Goal: Transaction & Acquisition: Purchase product/service

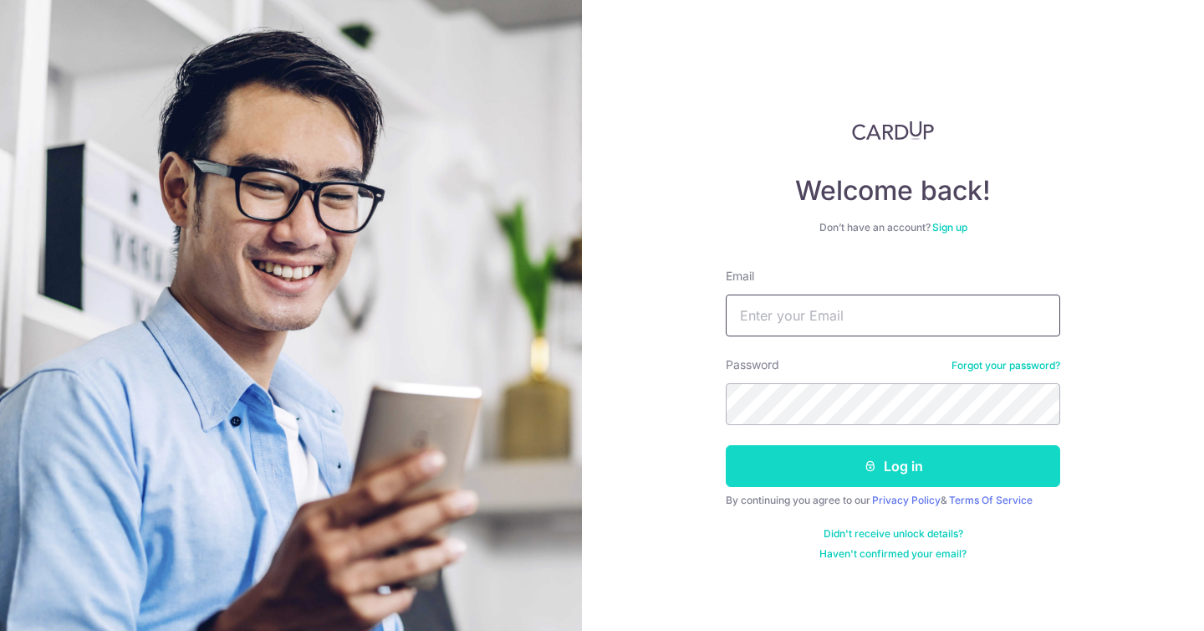
type input "hello@fatbellysg.com"
click at [878, 463] on button "Log in" at bounding box center [893, 466] width 335 height 42
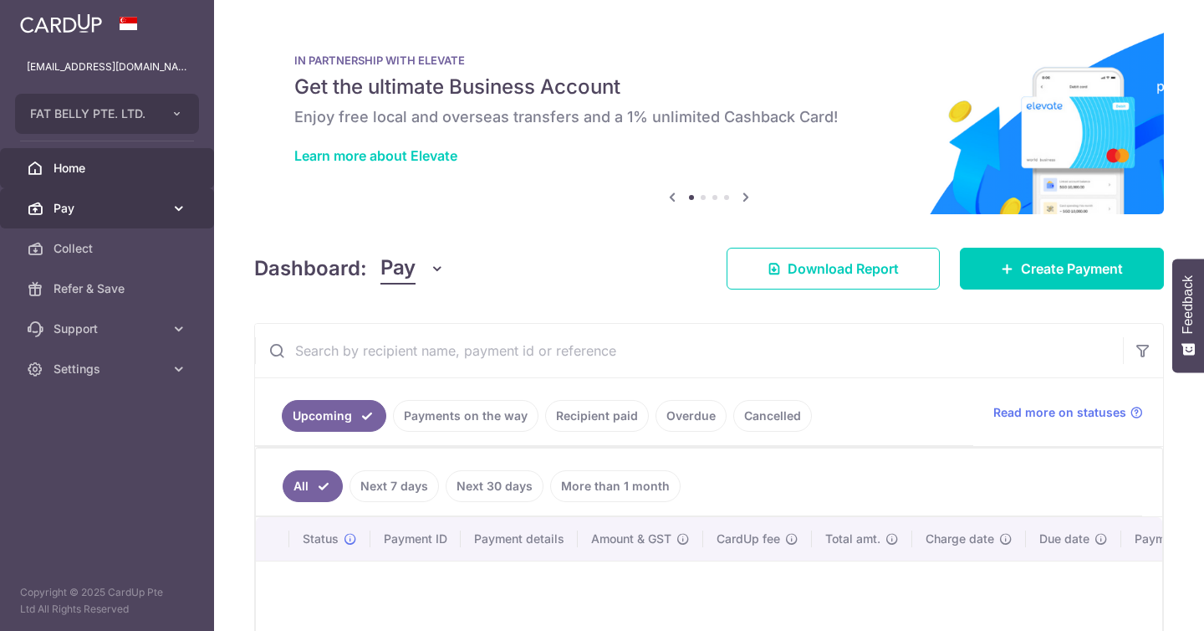
click at [179, 211] on icon at bounding box center [179, 208] width 17 height 17
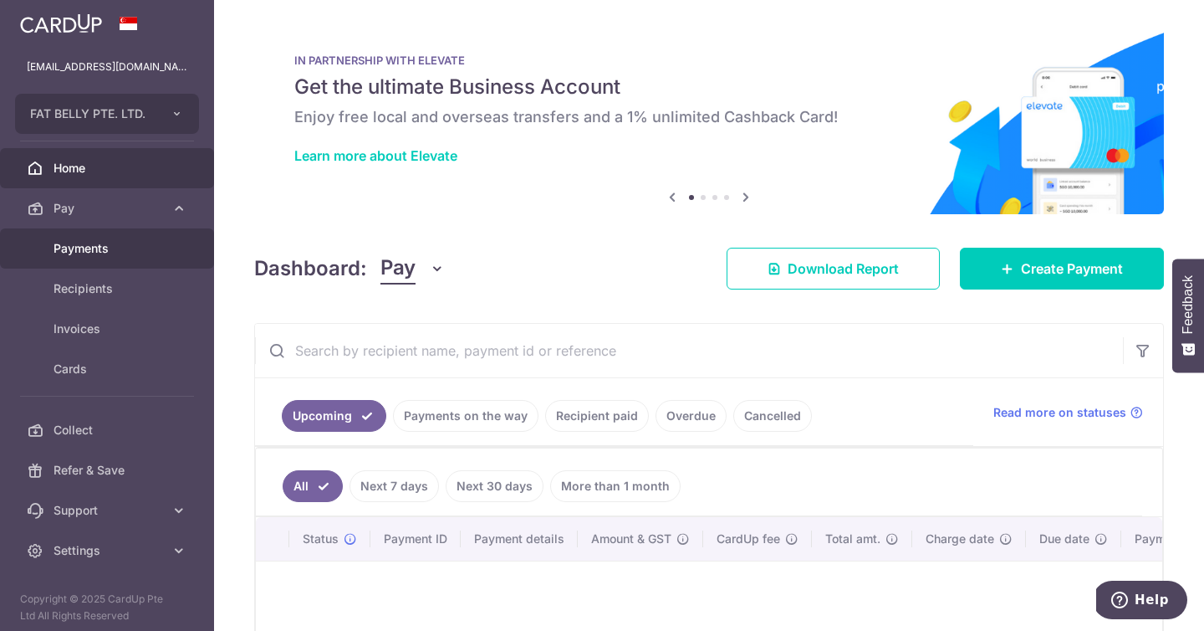
click at [141, 260] on link "Payments" at bounding box center [107, 248] width 214 height 40
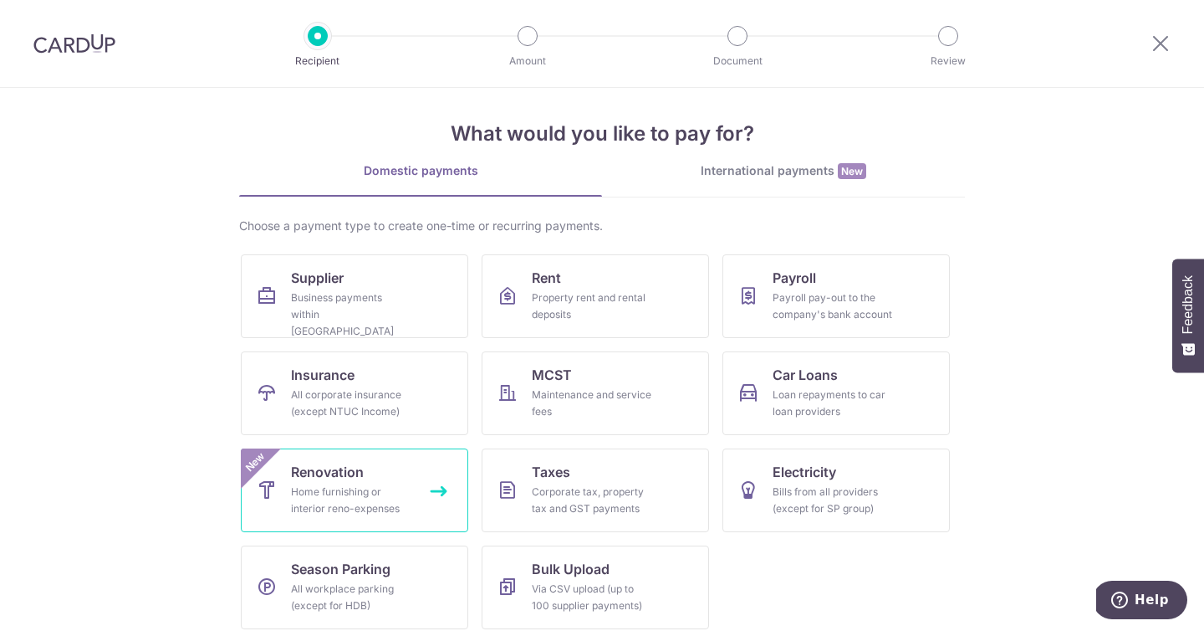
scroll to position [21, 0]
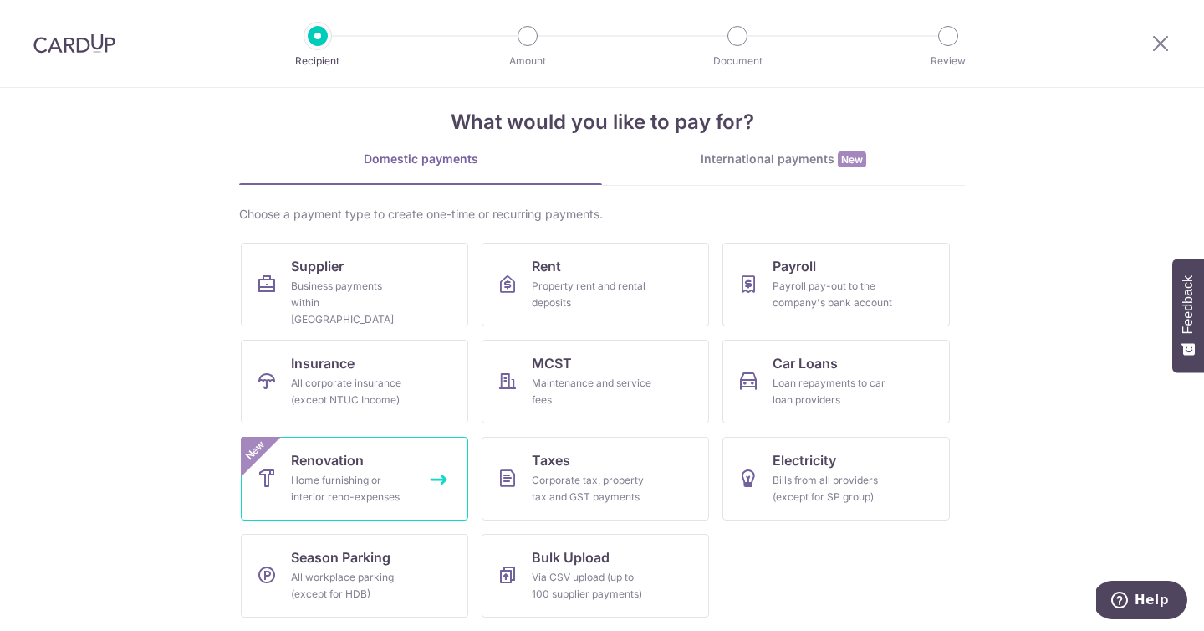
click at [362, 457] on link "Renovation Home furnishing or interior reno-expenses New" at bounding box center [354, 479] width 227 height 84
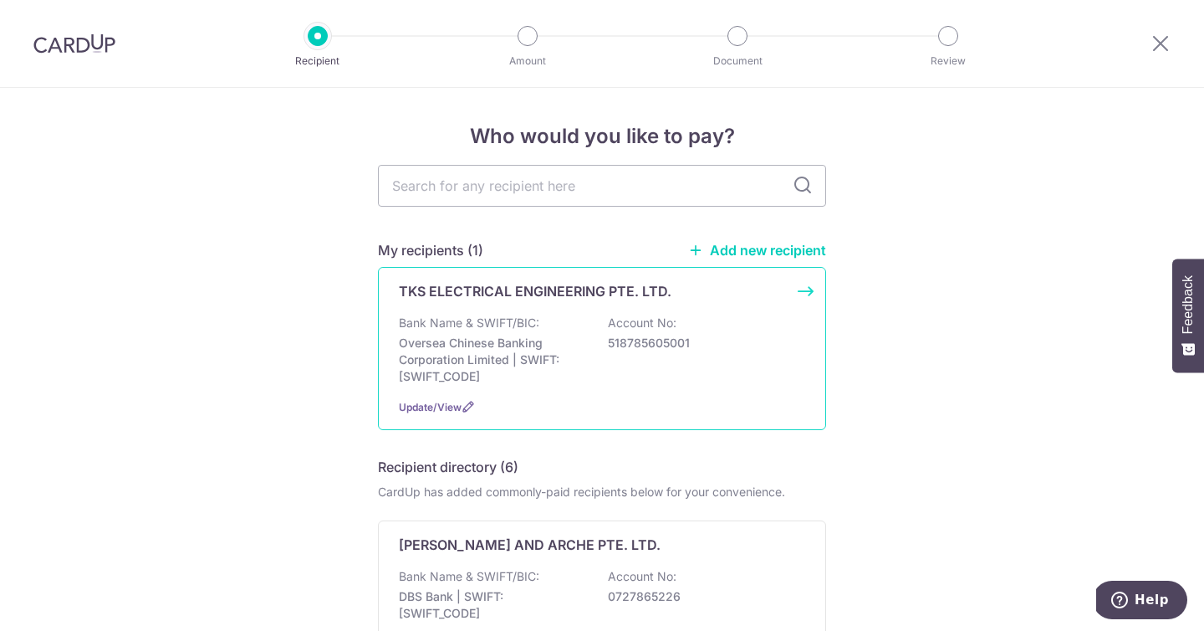
click at [595, 358] on div "Bank Name & SWIFT/BIC: Oversea Chinese Banking Corporation Limited | SWIFT: [SW…" at bounding box center [602, 349] width 406 height 70
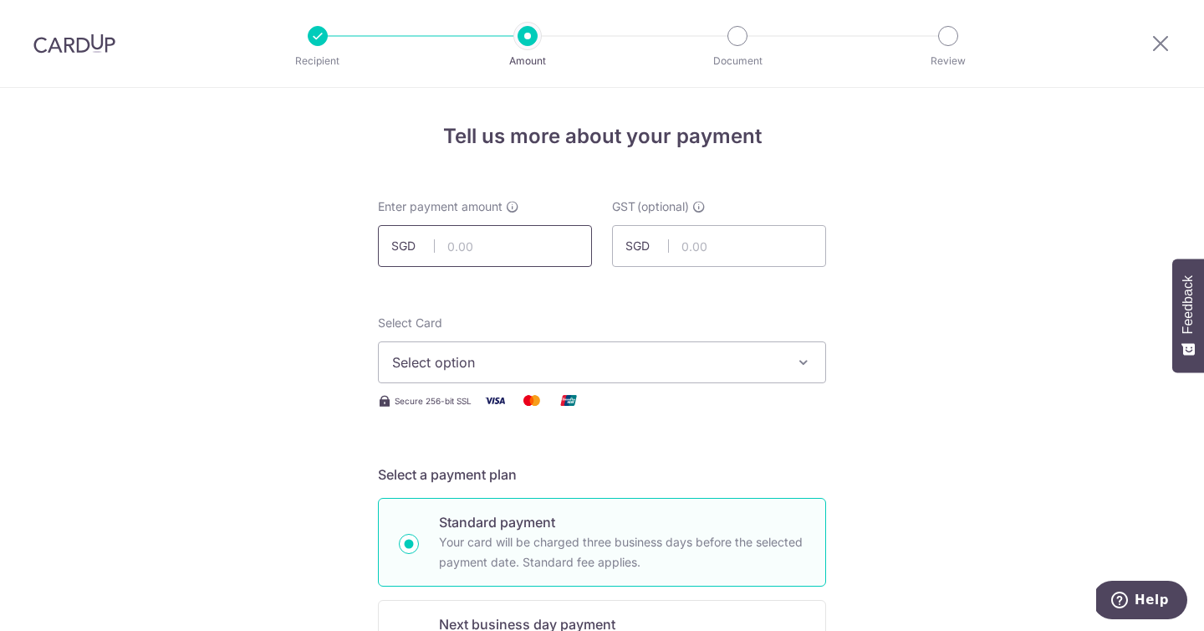
click at [476, 241] on input "text" at bounding box center [485, 246] width 214 height 42
click at [488, 231] on input "50,000.00" at bounding box center [485, 246] width 214 height 42
drag, startPoint x: 514, startPoint y: 243, endPoint x: 308, endPoint y: 227, distance: 207.2
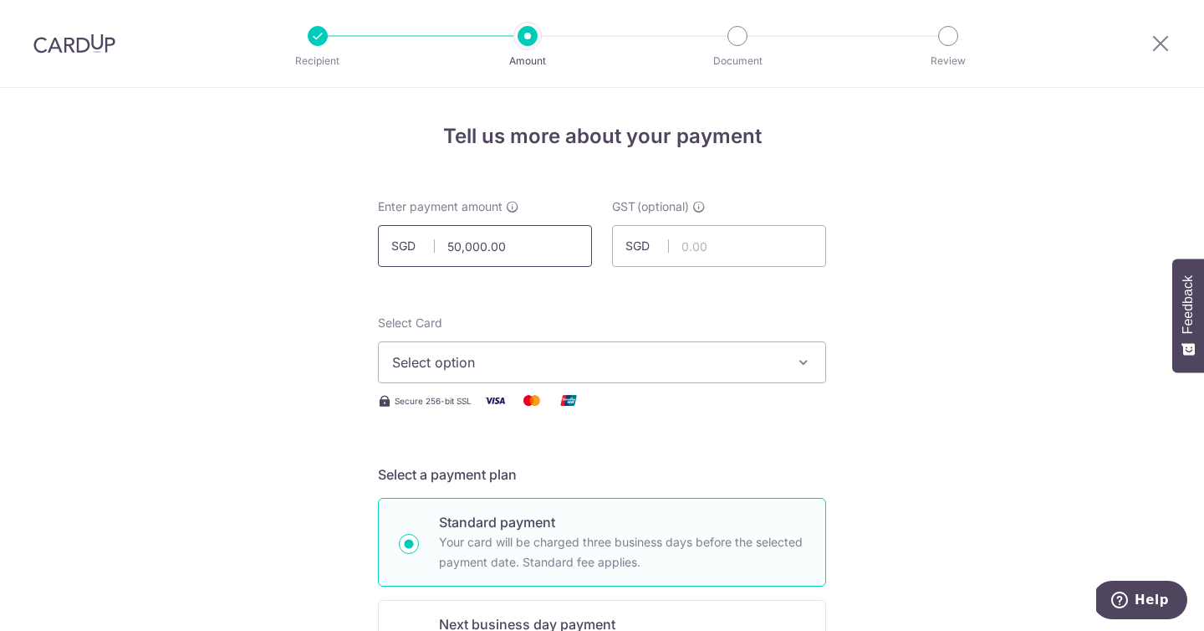
paste input "45,871.56"
type input "45,871.56"
click at [737, 260] on input "text" at bounding box center [719, 246] width 214 height 42
paste input "4,128.44"
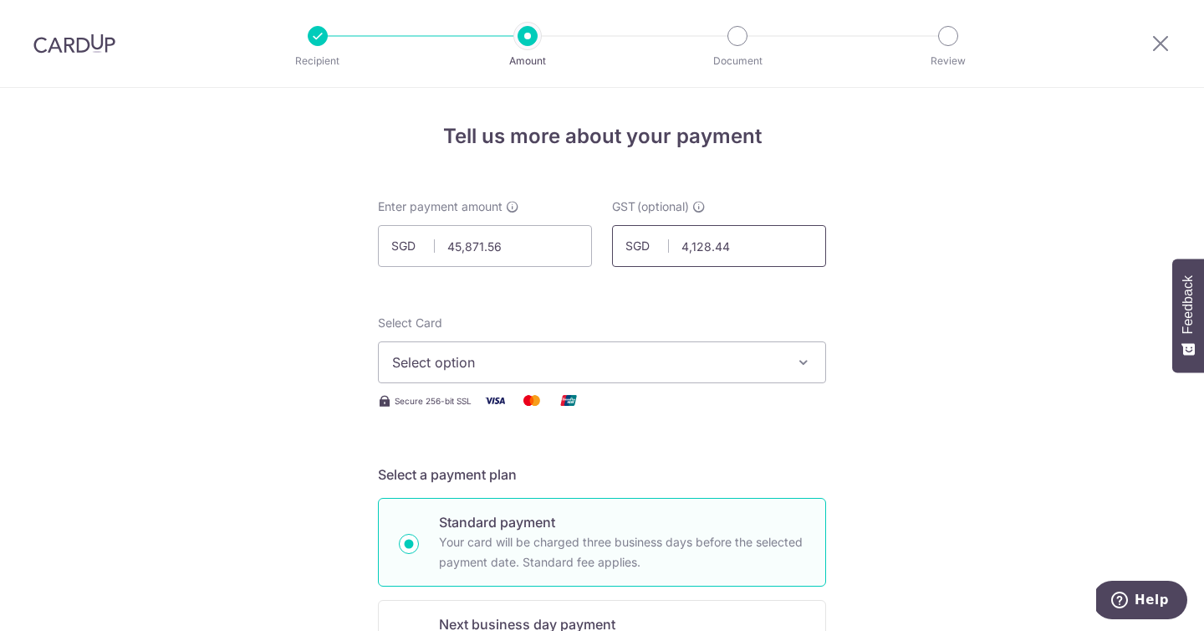
type input "4,128.44"
drag, startPoint x: 958, startPoint y: 329, endPoint x: 858, endPoint y: 356, distance: 104.1
click at [772, 361] on span "Select option" at bounding box center [587, 362] width 390 height 20
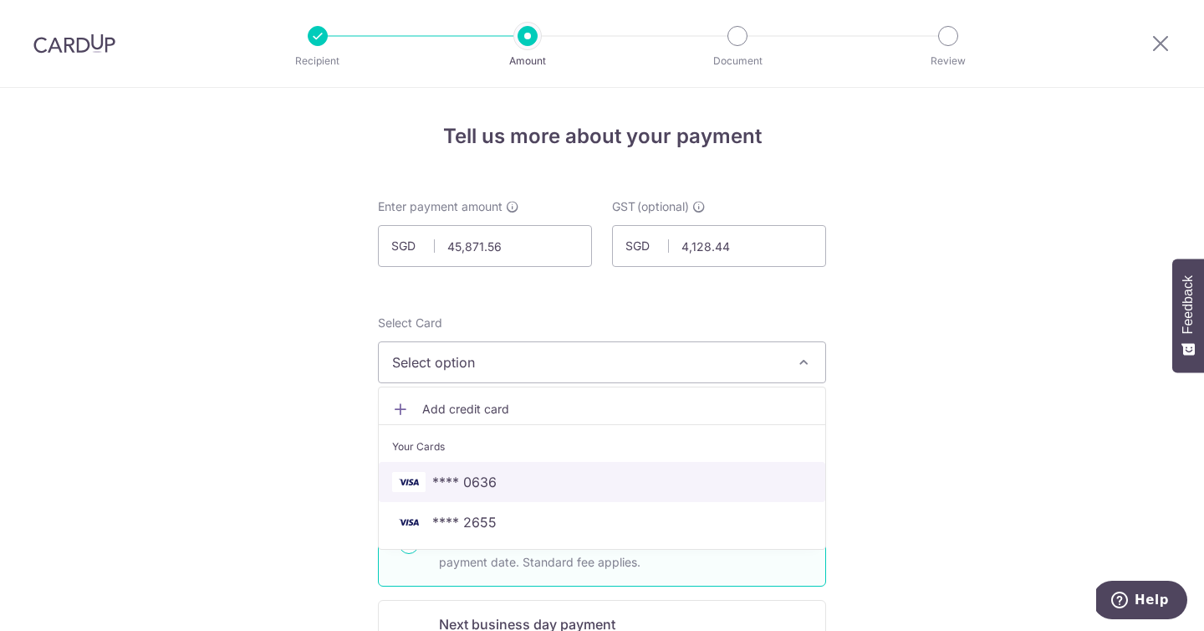
click at [677, 482] on span "**** 0636" at bounding box center [602, 482] width 420 height 20
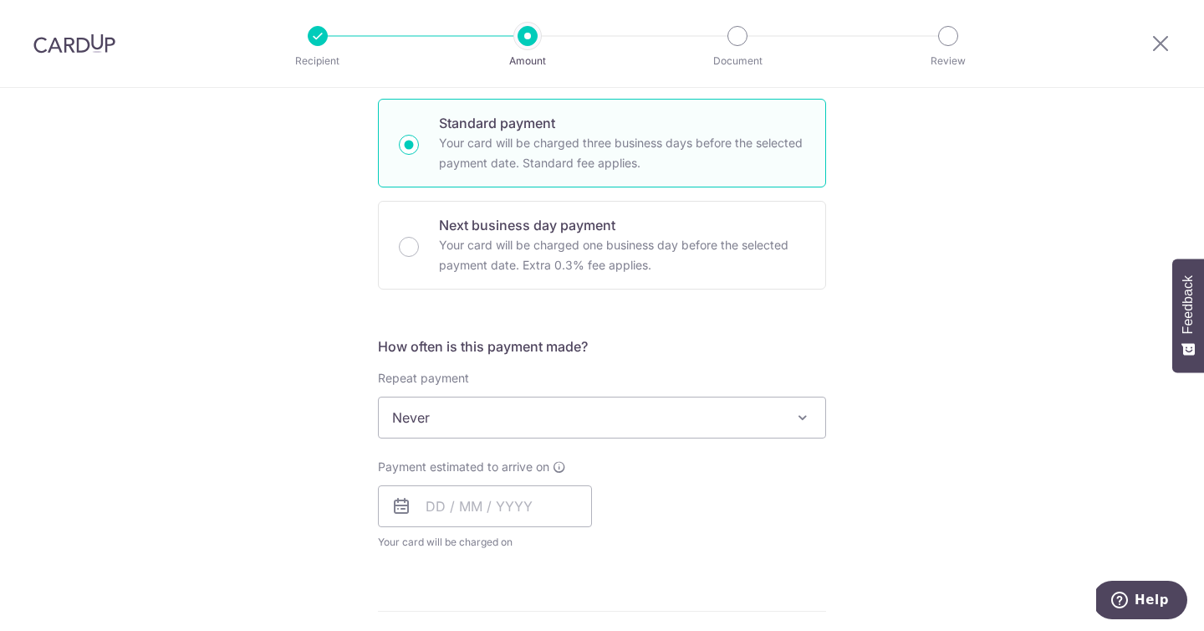
click at [547, 433] on span "Never" at bounding box center [602, 417] width 447 height 40
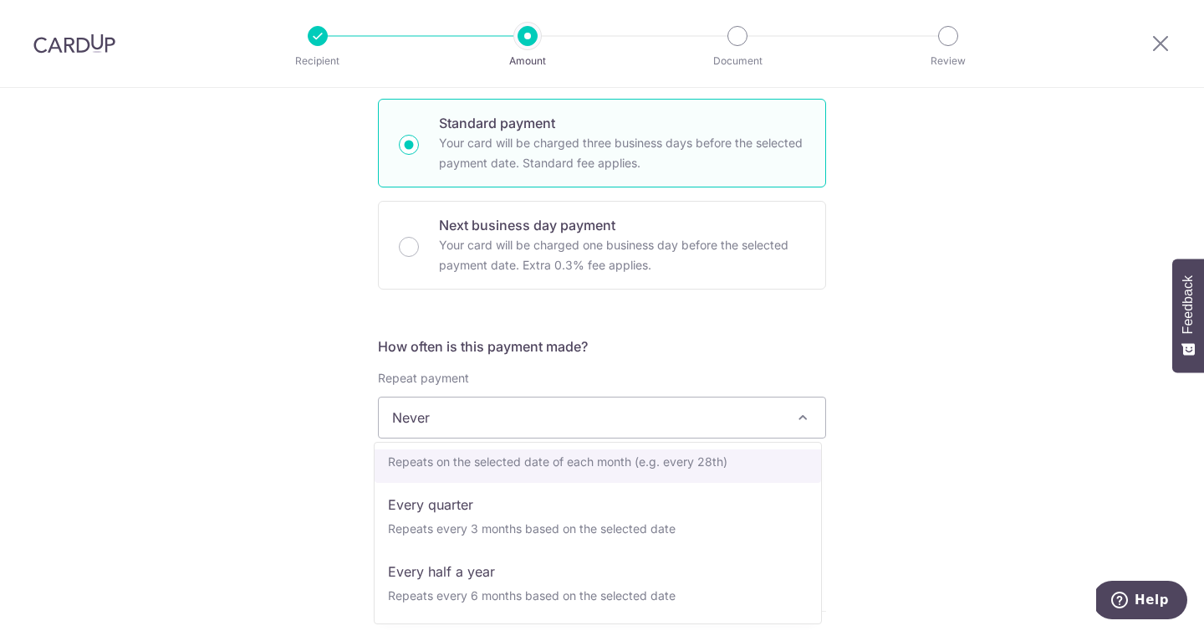
click at [231, 462] on div "Tell us more about your payment Enter payment amount SGD 45,871.56 45871.56 GST…" at bounding box center [602, 557] width 1204 height 1737
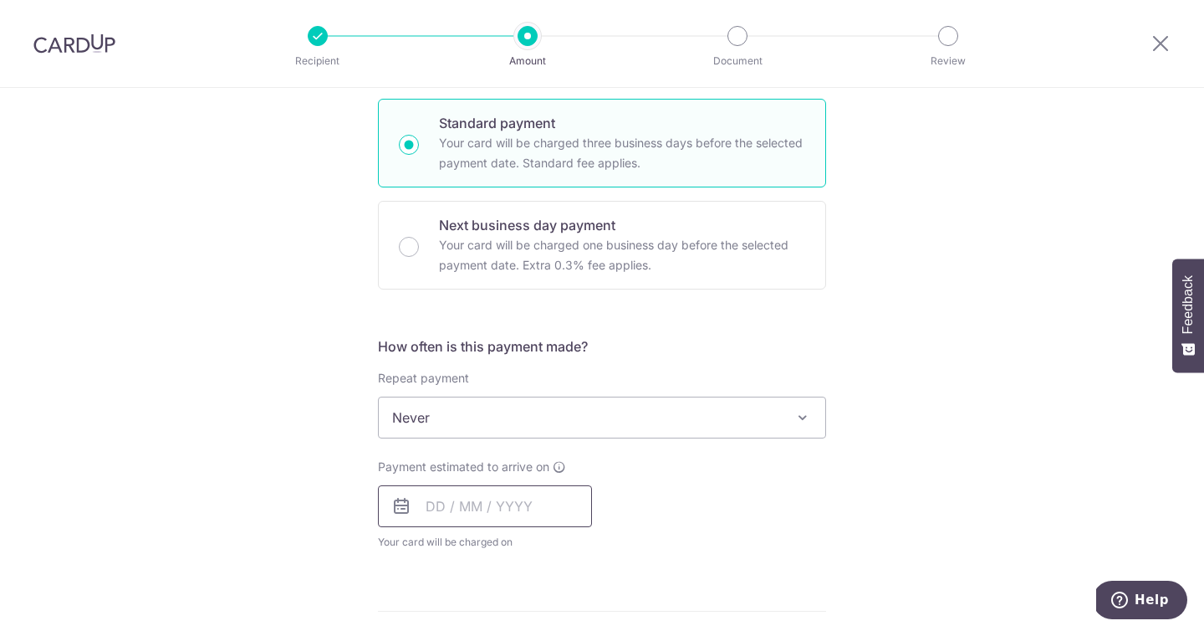
click at [440, 510] on input "text" at bounding box center [485, 506] width 214 height 42
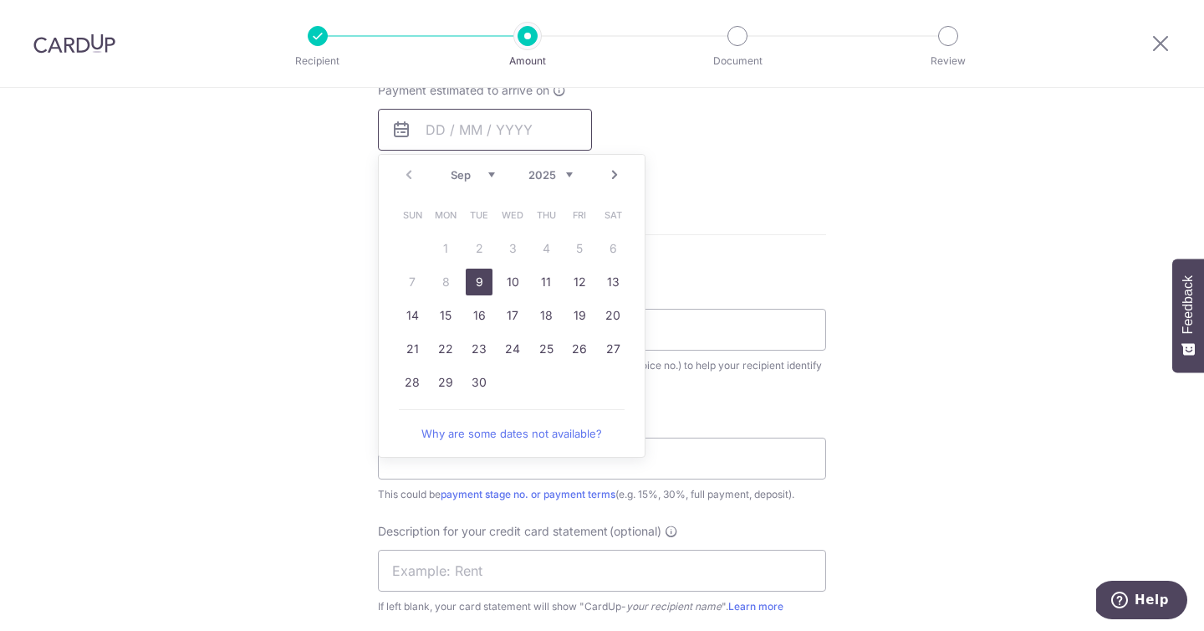
scroll to position [841, 0]
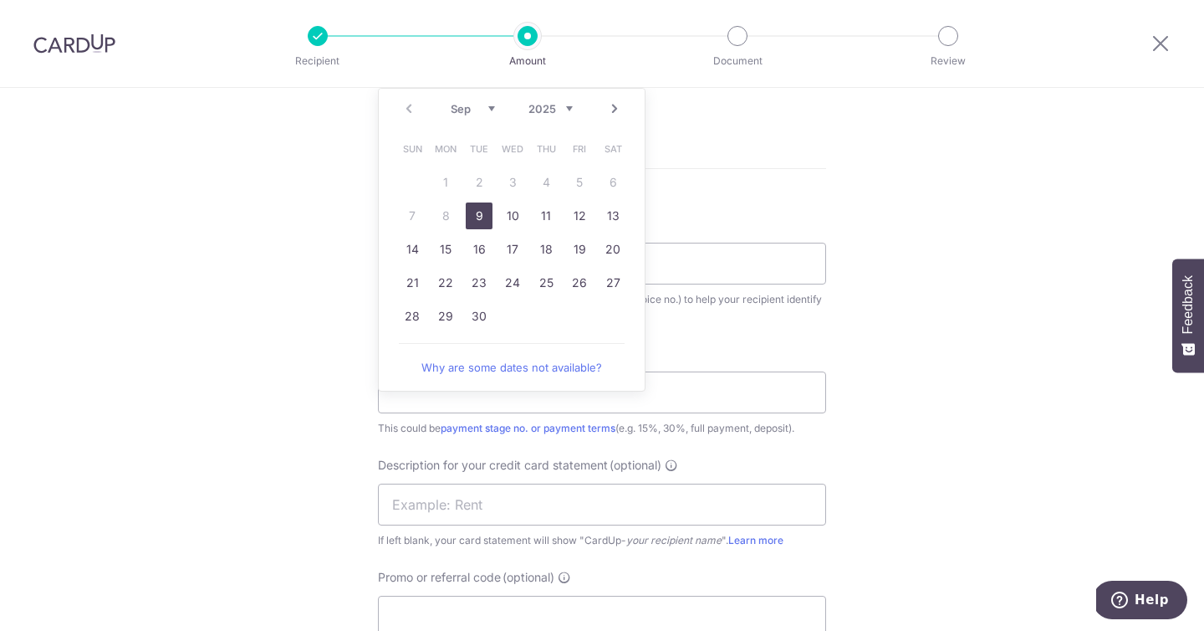
click at [470, 215] on link "9" at bounding box center [479, 215] width 27 height 27
type input "09/09/2025"
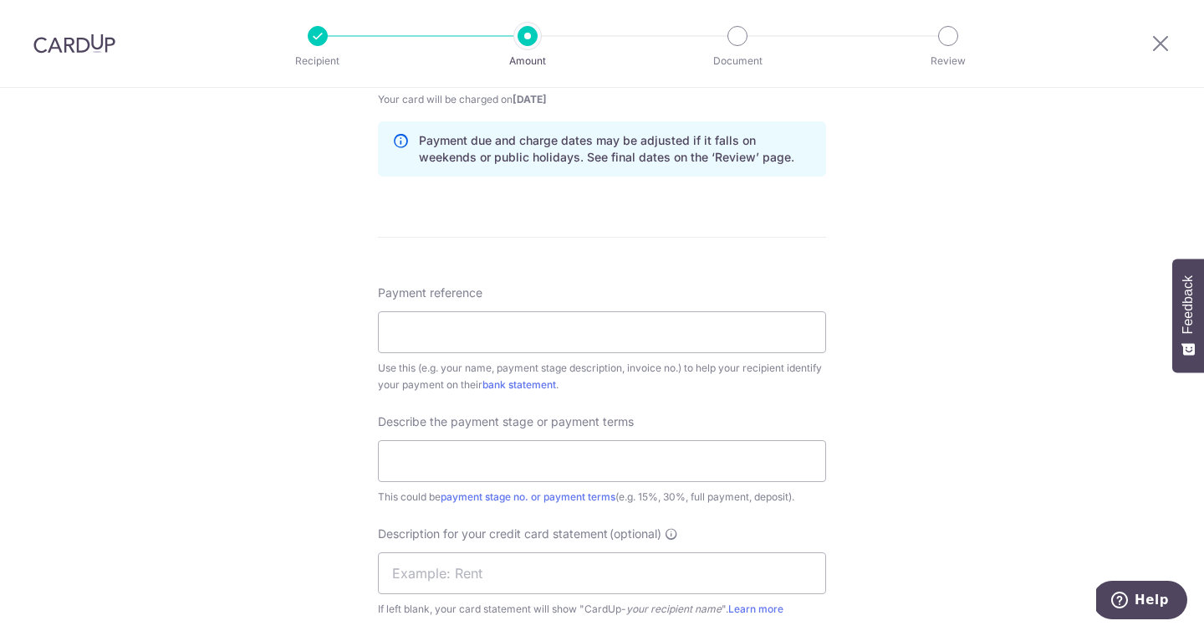
click at [953, 268] on div "Tell us more about your payment Enter payment amount SGD 45,871.56 45871.56 GST…" at bounding box center [602, 149] width 1204 height 1806
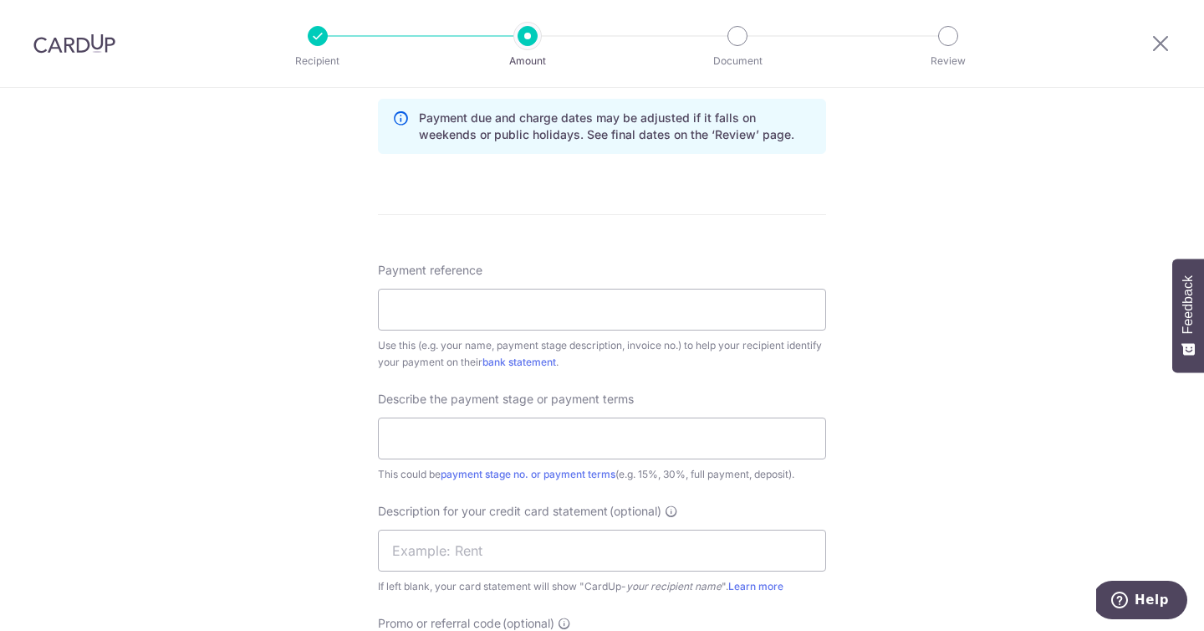
scroll to position [888, 0]
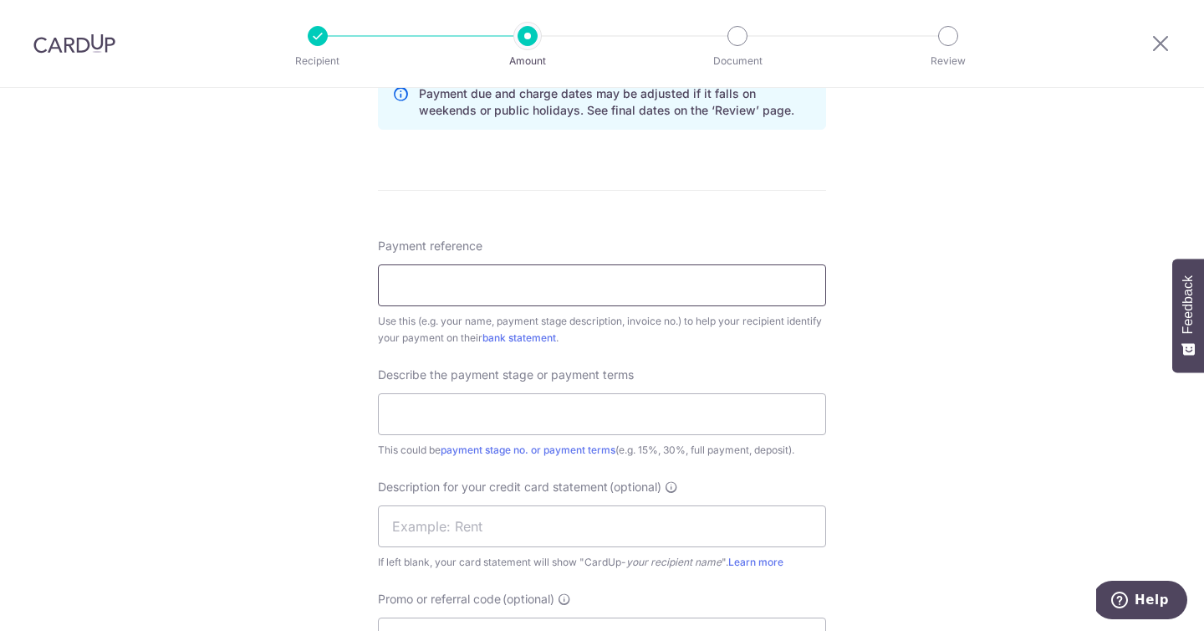
click at [509, 274] on input "Payment reference" at bounding box center [602, 285] width 448 height 42
click at [532, 288] on input "Fat belly Reno 2nd payment" at bounding box center [602, 285] width 448 height 42
click at [539, 286] on input "Fat belly Reno 2nd payment" at bounding box center [602, 285] width 448 height 42
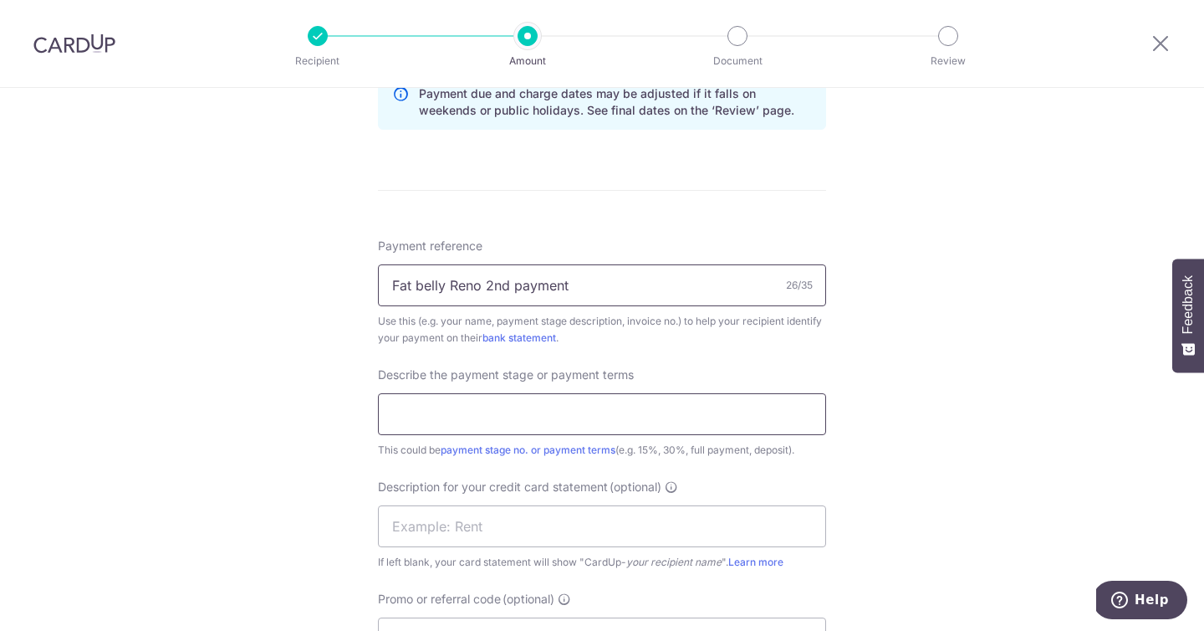
type input "Fat belly Reno 2nd payment"
click at [587, 412] on input "text" at bounding box center [602, 414] width 448 height 42
paste input "Fat belly Reno 2nd payment"
type input "Fat belly Reno 2nd payment"
click at [922, 437] on div "Tell us more about your payment Enter payment amount SGD 45,871.56 45871.56 GST…" at bounding box center [602, 103] width 1204 height 1806
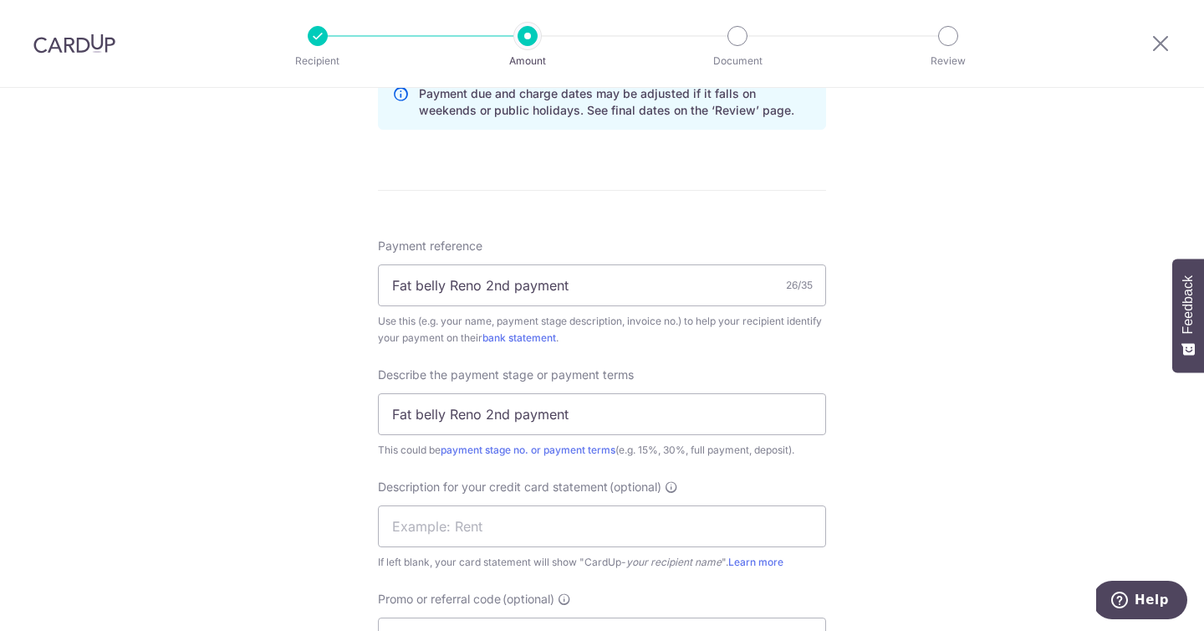
scroll to position [1093, 0]
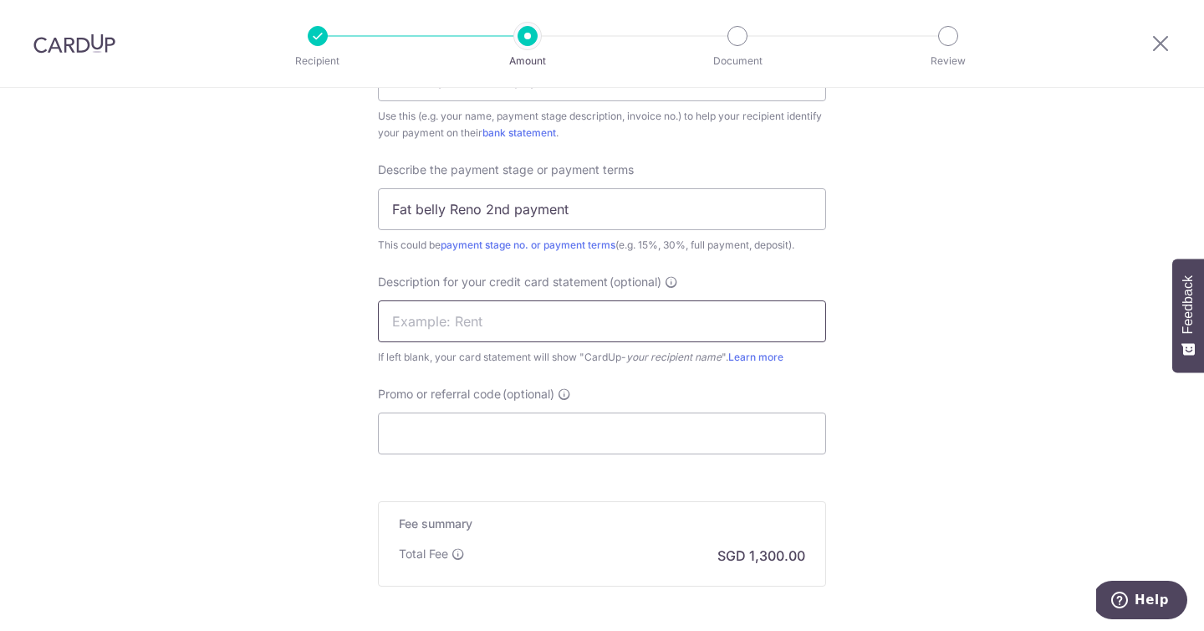
click at [557, 309] on input "text" at bounding box center [602, 321] width 448 height 42
type input "Fat belly Reno"
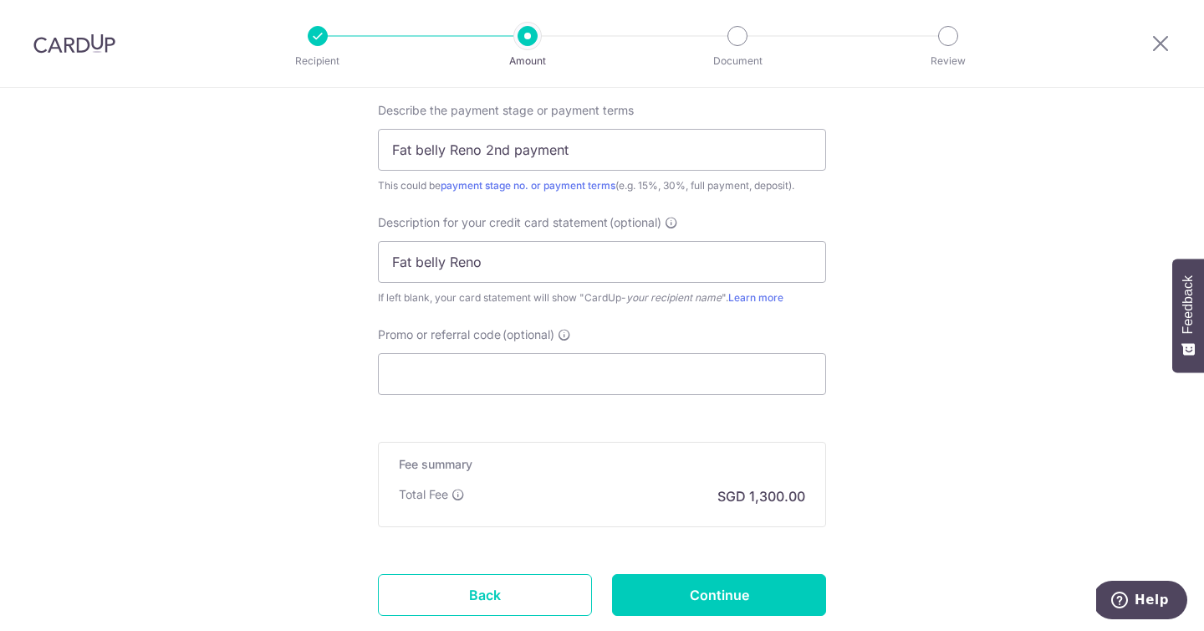
scroll to position [1171, 0]
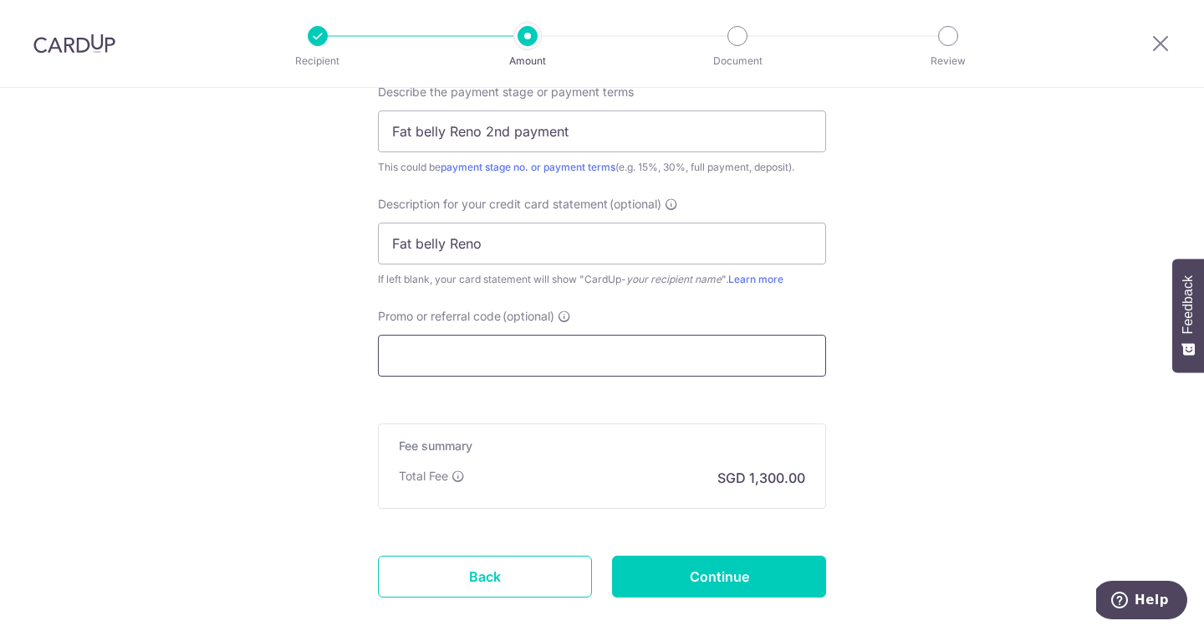
click at [746, 371] on input "Promo or referral code (optional)" at bounding box center [602, 356] width 448 height 42
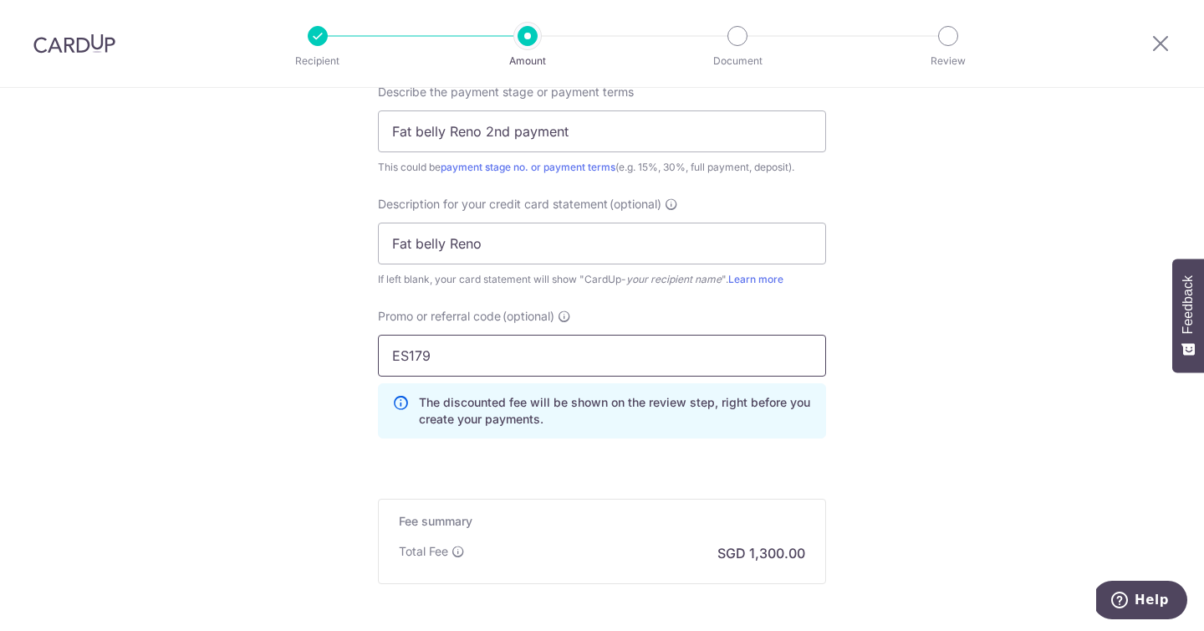
type input "ES179"
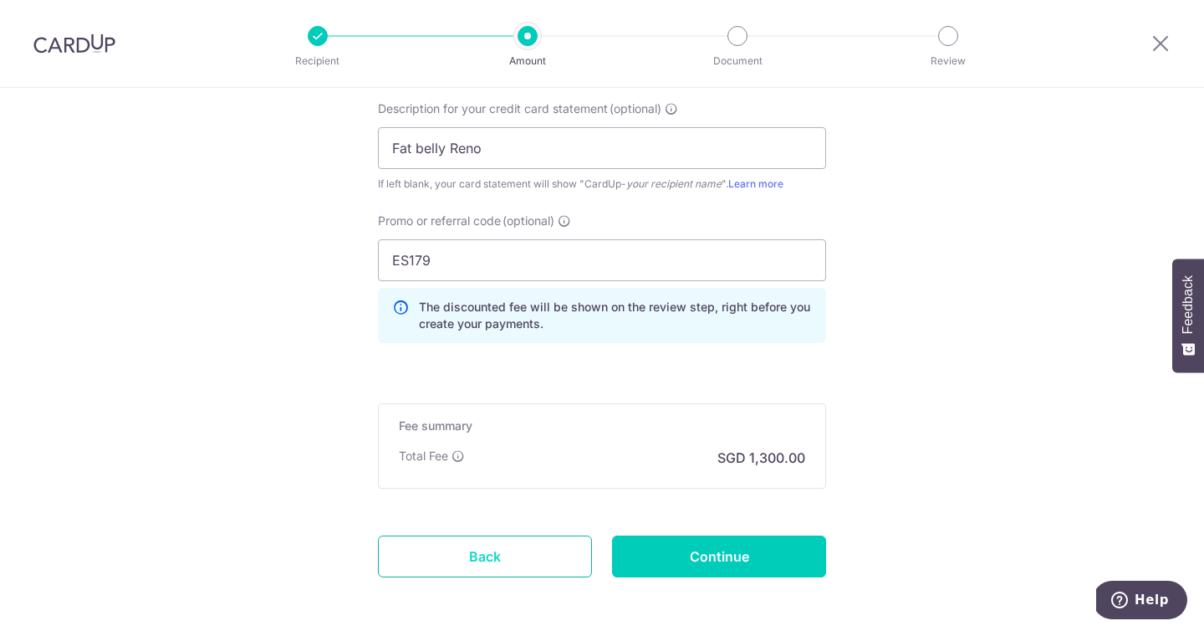
scroll to position [1338, 0]
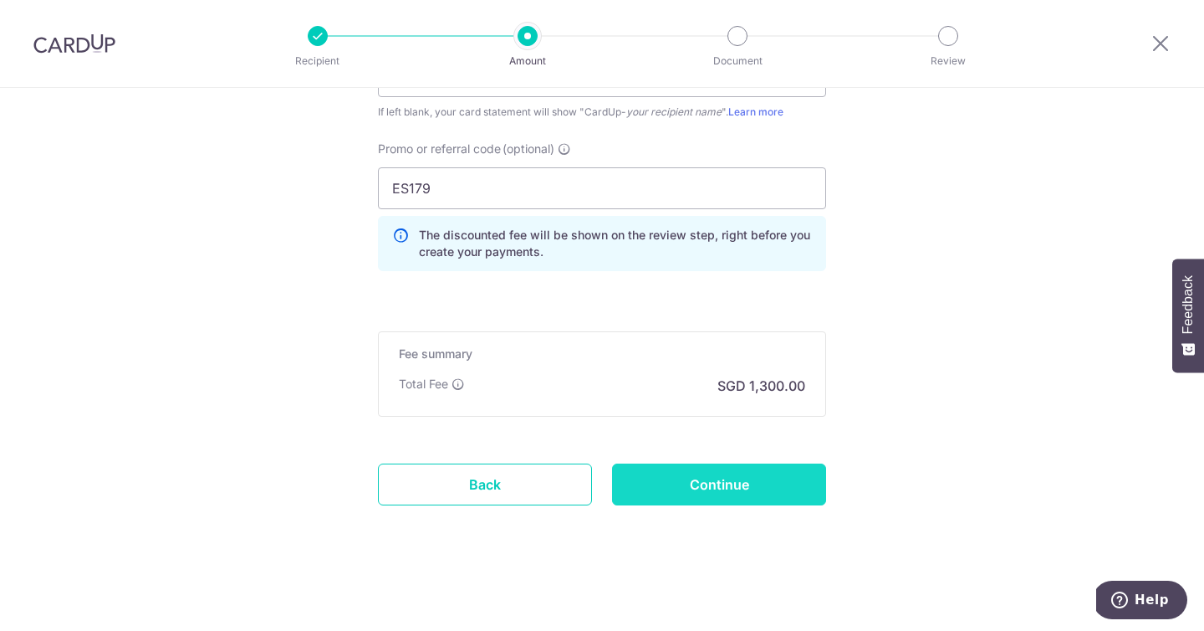
click at [753, 493] on input "Continue" at bounding box center [719, 484] width 214 height 42
type input "Create Schedule"
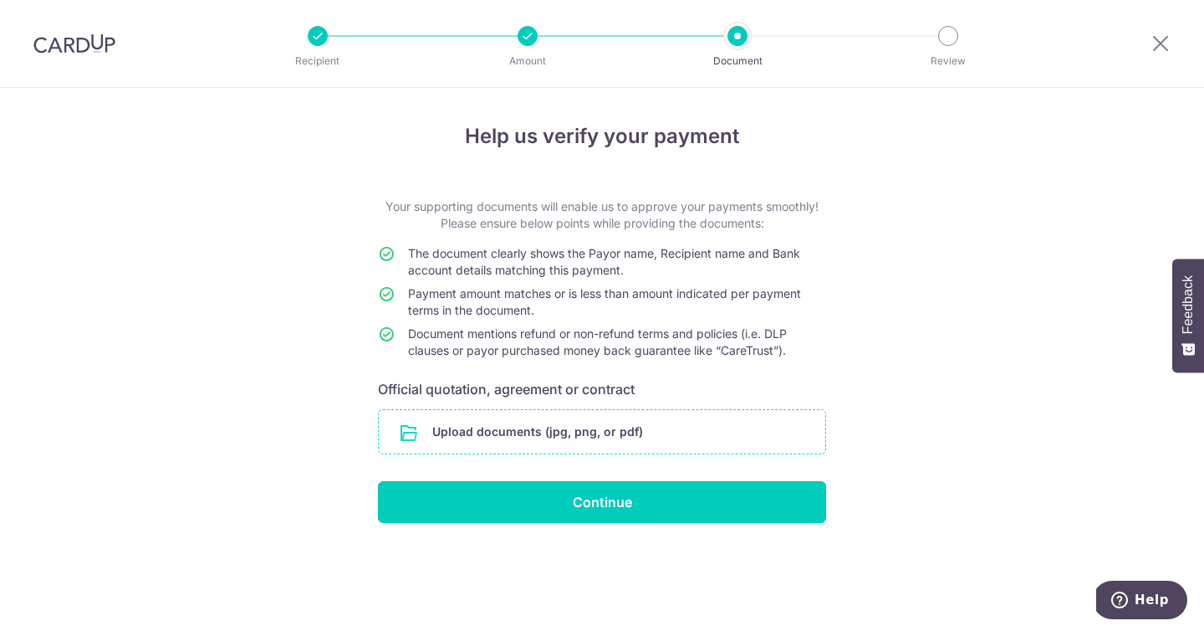
click at [585, 427] on input "file" at bounding box center [602, 431] width 447 height 43
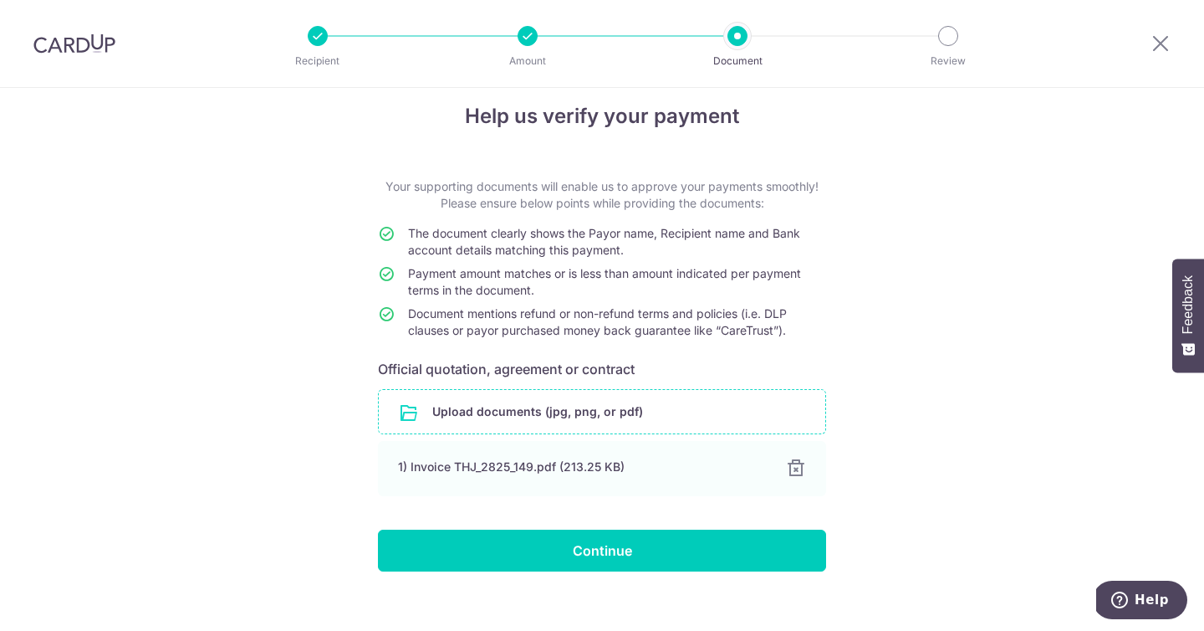
scroll to position [39, 0]
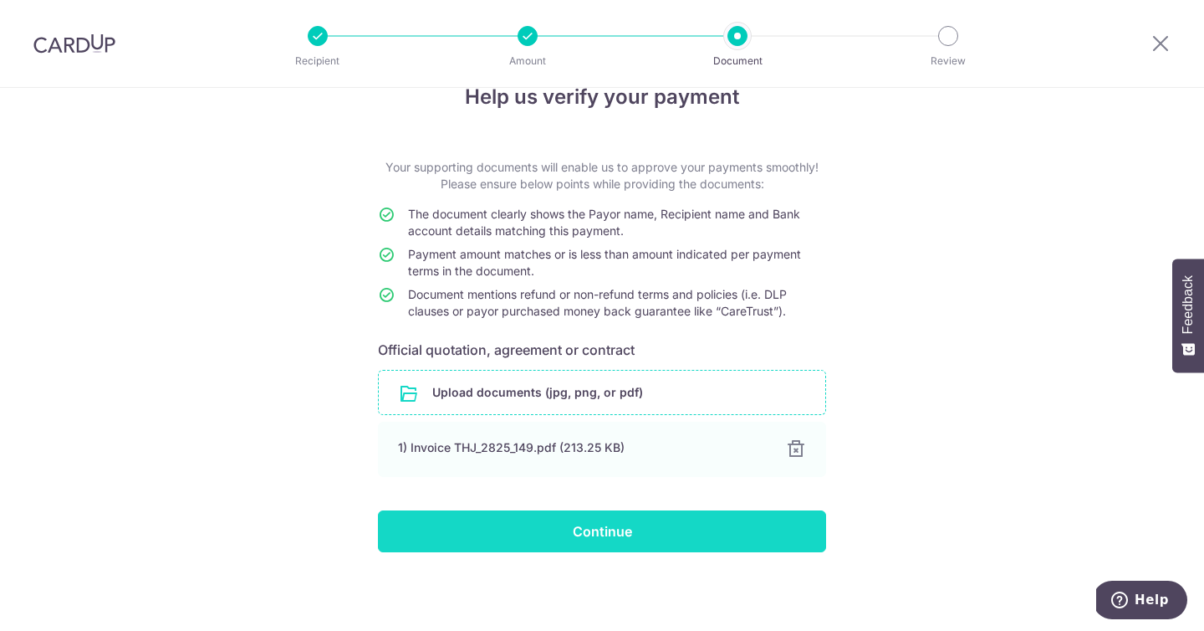
click at [658, 538] on input "Continue" at bounding box center [602, 531] width 448 height 42
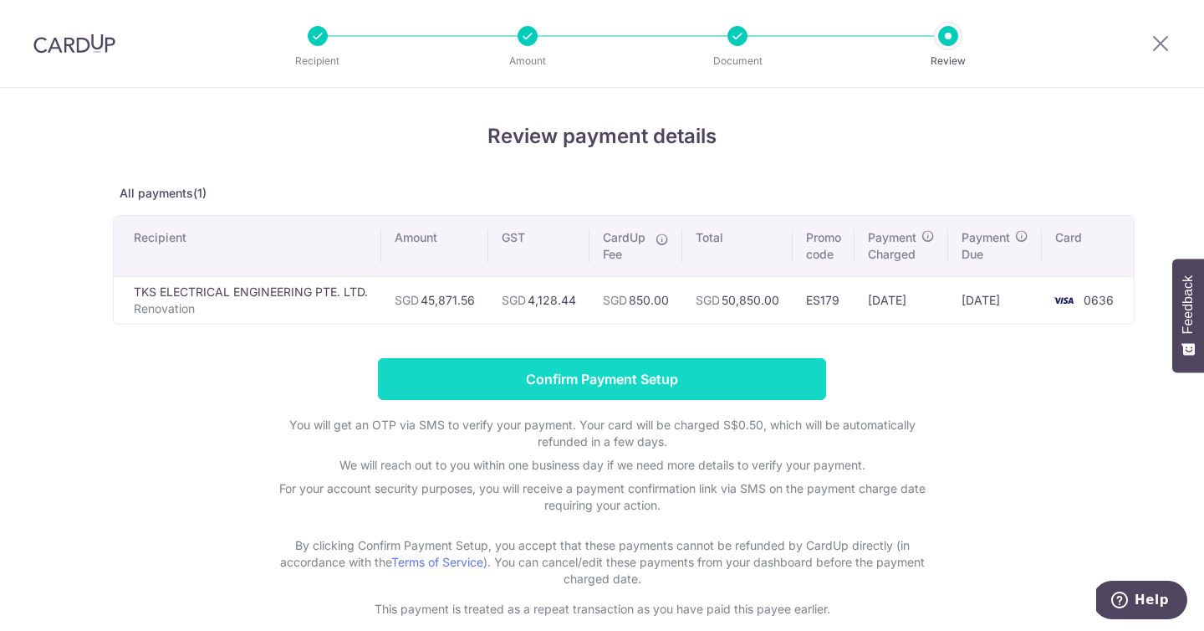
click at [649, 384] on input "Confirm Payment Setup" at bounding box center [602, 379] width 448 height 42
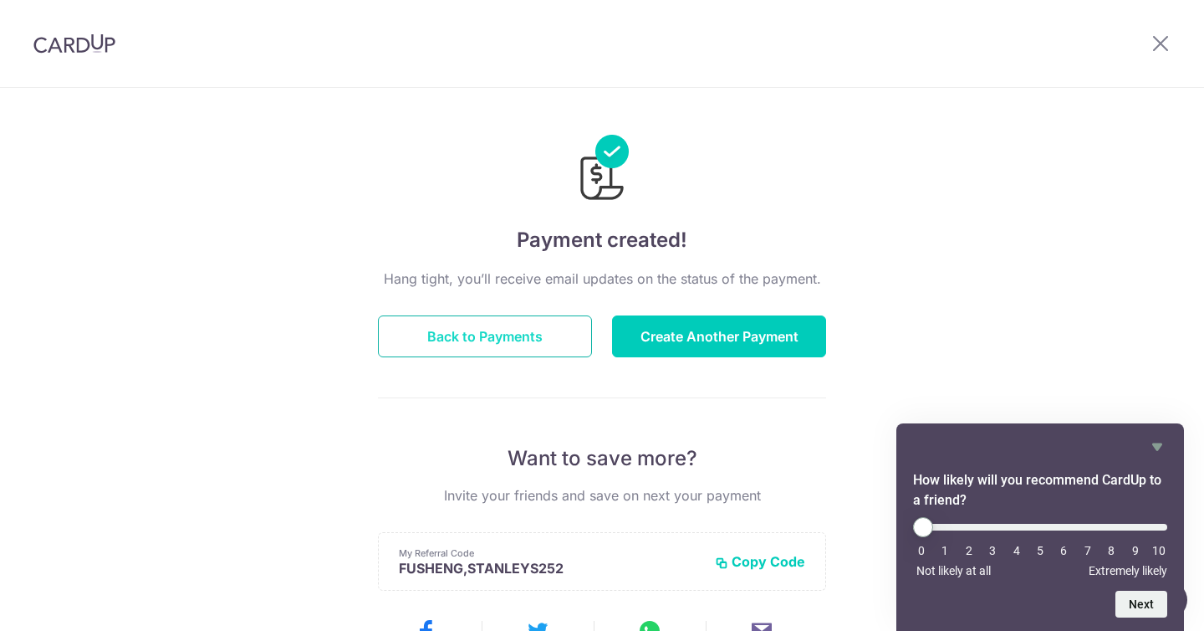
click at [518, 348] on button "Back to Payments" at bounding box center [485, 336] width 214 height 42
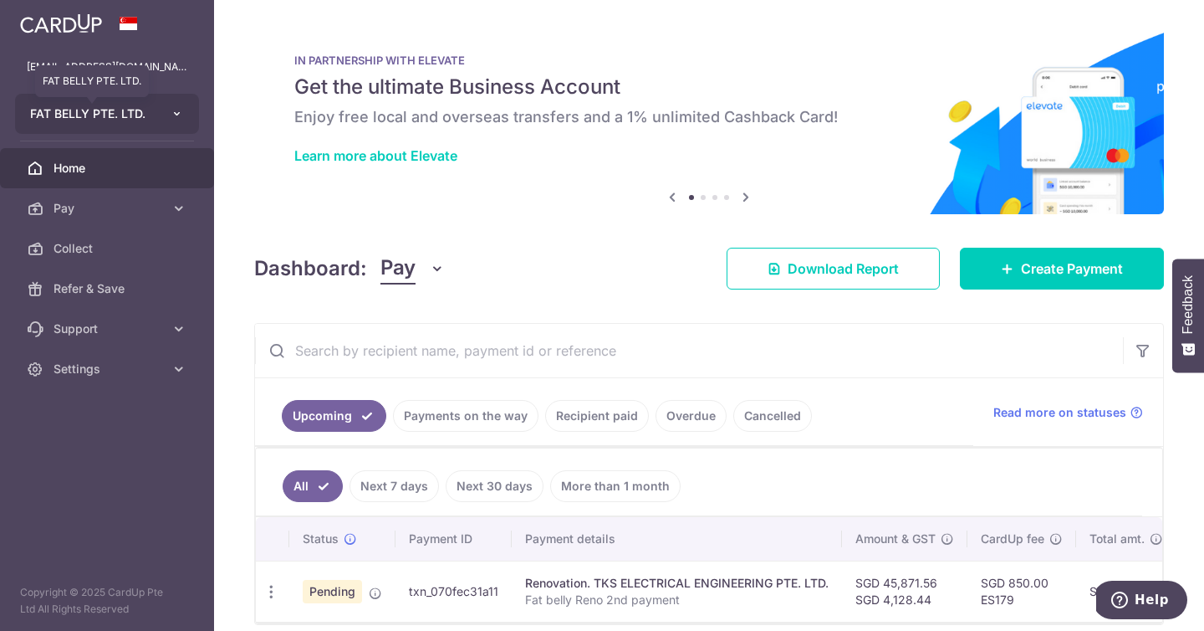
click at [110, 121] on span "FAT BELLY PTE. LTD." at bounding box center [92, 113] width 124 height 17
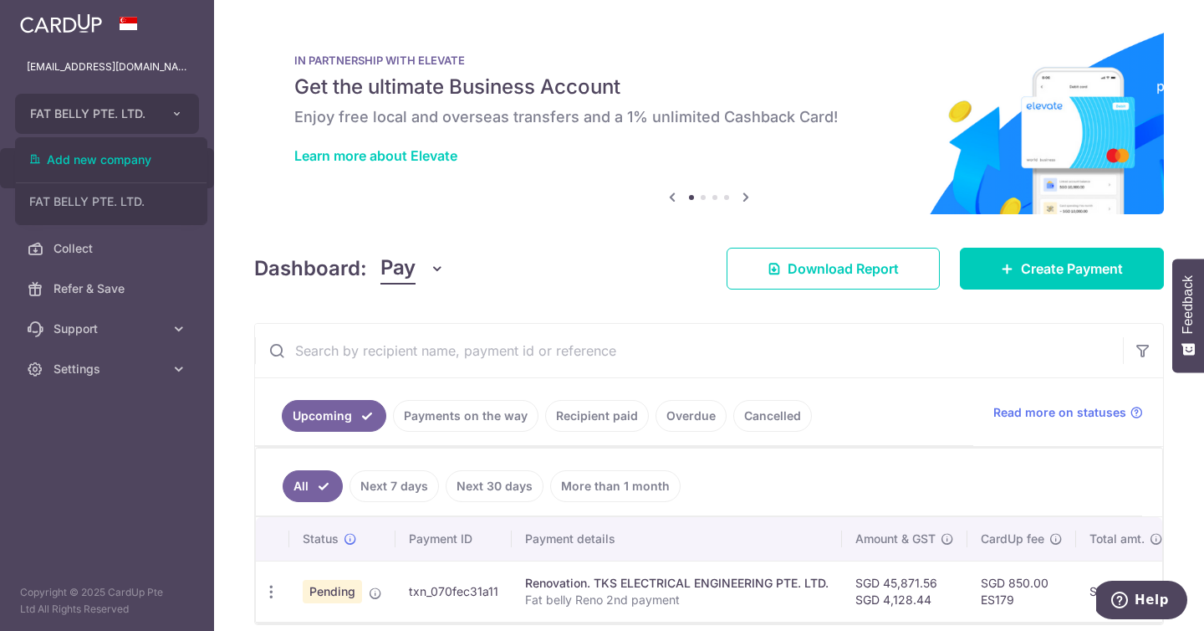
click at [107, 429] on aside "[EMAIL_ADDRESS][DOMAIN_NAME] FAT BELLY PTE. LTD. FAT BELLY PTE. LTD. Add new co…" at bounding box center [107, 315] width 214 height 631
drag, startPoint x: 105, startPoint y: 533, endPoint x: 77, endPoint y: 463, distance: 75.8
click at [105, 533] on aside "[EMAIL_ADDRESS][DOMAIN_NAME] FAT BELLY PTE. LTD. Add new company FAT BELLY PTE.…" at bounding box center [107, 315] width 214 height 631
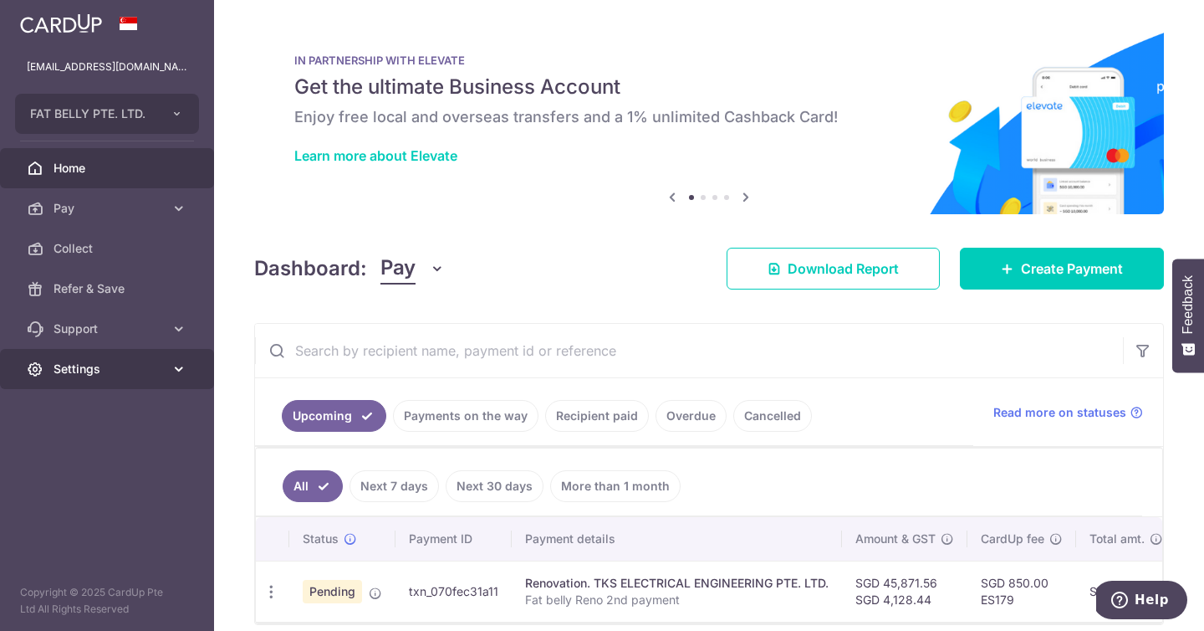
click at [102, 379] on body "hello@fatbellysg.com FAT BELLY PTE. LTD. Add new company FAT BELLY PTE. LTD. Ho…" at bounding box center [602, 315] width 1204 height 631
click at [151, 357] on link "Settings" at bounding box center [107, 369] width 214 height 40
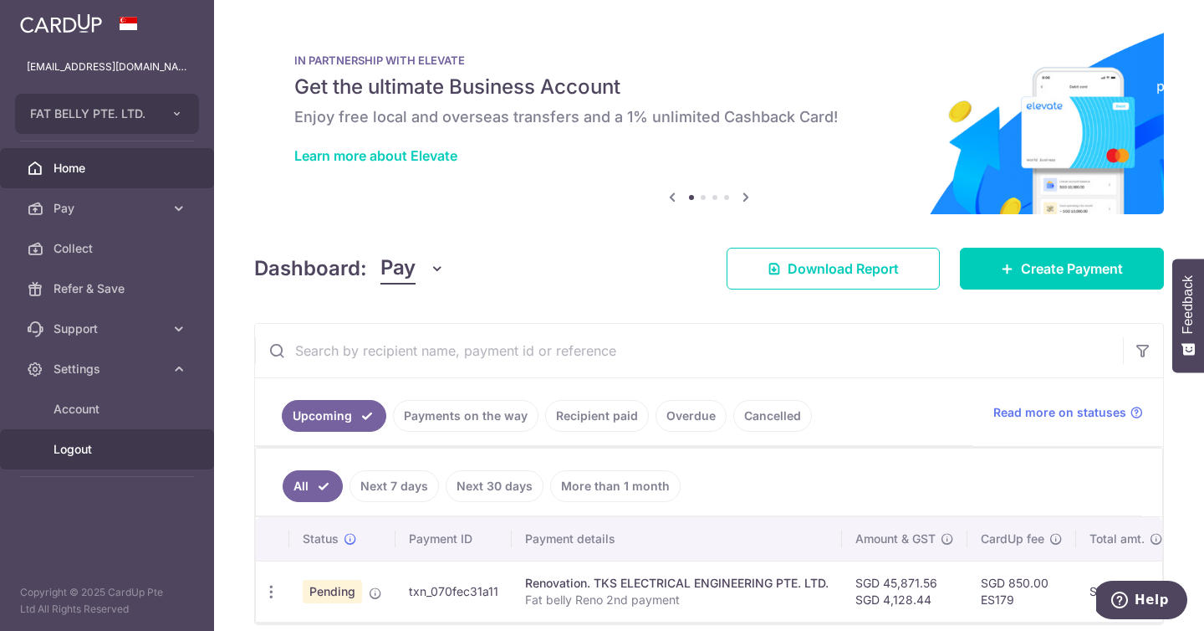
click at [80, 446] on span "Logout" at bounding box center [109, 449] width 110 height 17
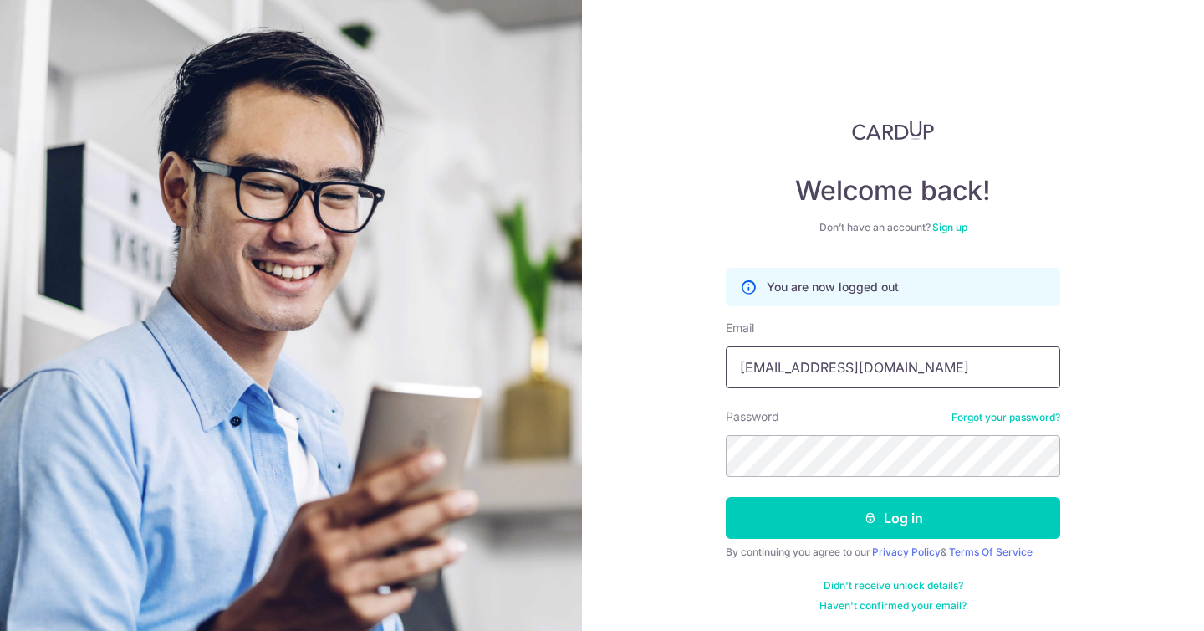
click at [843, 371] on input "hello@fatbellysg.com" at bounding box center [893, 367] width 335 height 42
type input "[EMAIL_ADDRESS][DOMAIN_NAME]"
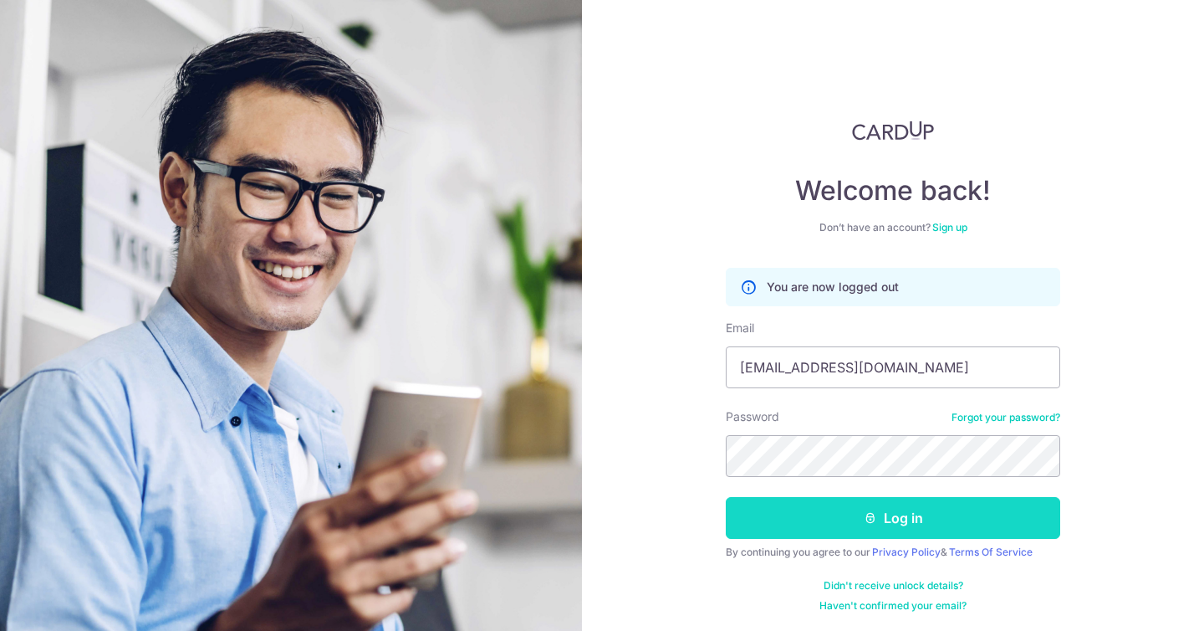
click at [866, 507] on button "Log in" at bounding box center [893, 518] width 335 height 42
